Goal: Transaction & Acquisition: Subscribe to service/newsletter

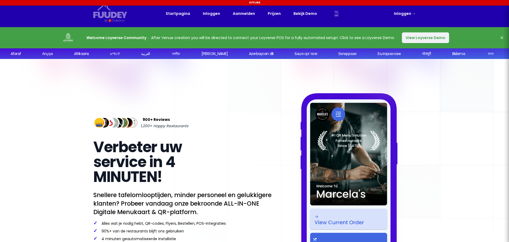
select select "nl"
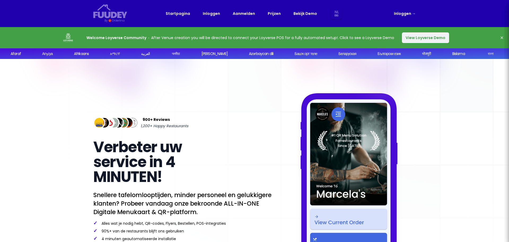
click at [425, 36] on button "View Loyverse Demo" at bounding box center [425, 37] width 47 height 11
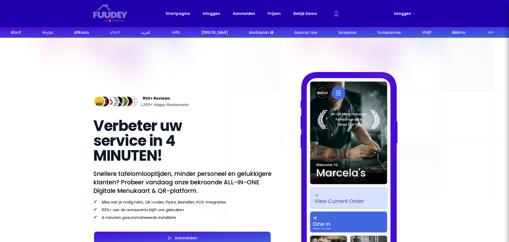
select select "nl"
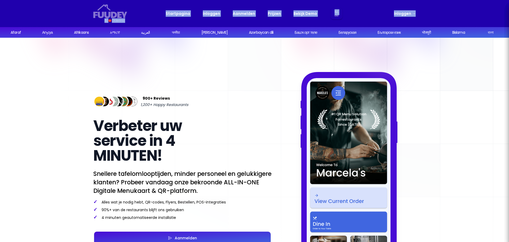
drag, startPoint x: 451, startPoint y: 17, endPoint x: 78, endPoint y: 16, distance: 372.6
click at [78, 16] on div "Fuudey {/* Added fill="currentColor" here */} {/* This rectangle defines the ba…" at bounding box center [254, 13] width 509 height 27
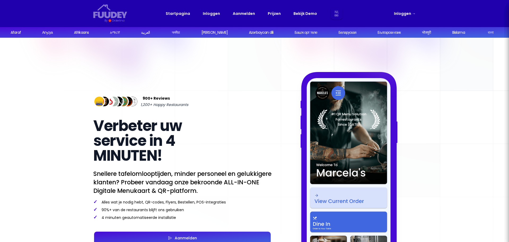
click at [299, 118] on div "App screenshot #1 QR Menu Solution For restaurants Since [DATE]" at bounding box center [349, 168] width 134 height 193
click at [302, 14] on link "Bekijk Demo" at bounding box center [306, 13] width 24 height 6
select select "nl"
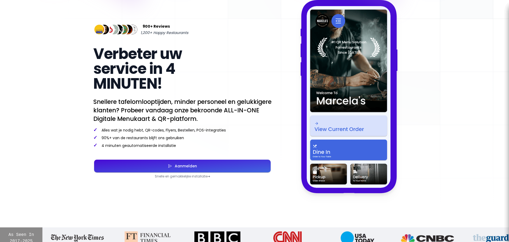
scroll to position [80, 0]
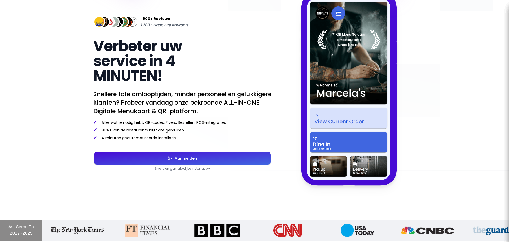
click at [188, 158] on div "Aanmelden" at bounding box center [184, 158] width 25 height 4
select select "nl"
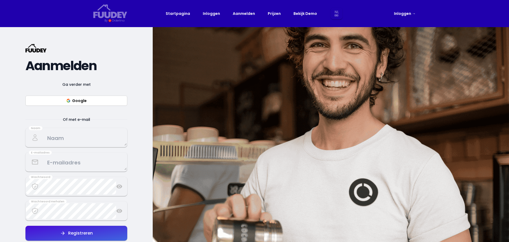
select select "nl"
